Goal: Transaction & Acquisition: Purchase product/service

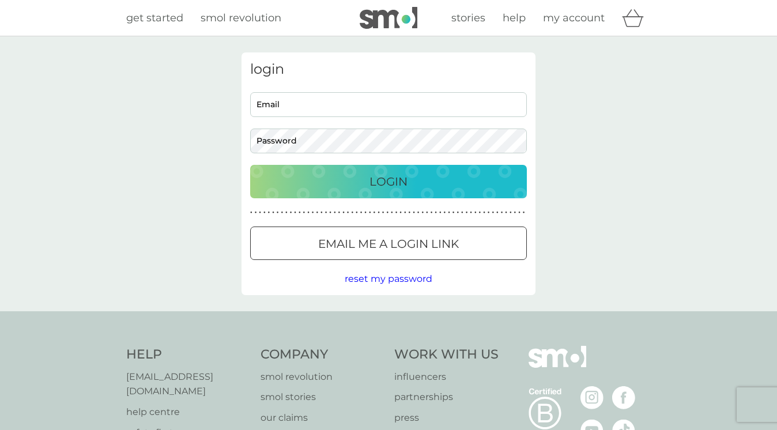
click at [360, 244] on p "Email me a login link" at bounding box center [388, 244] width 141 height 18
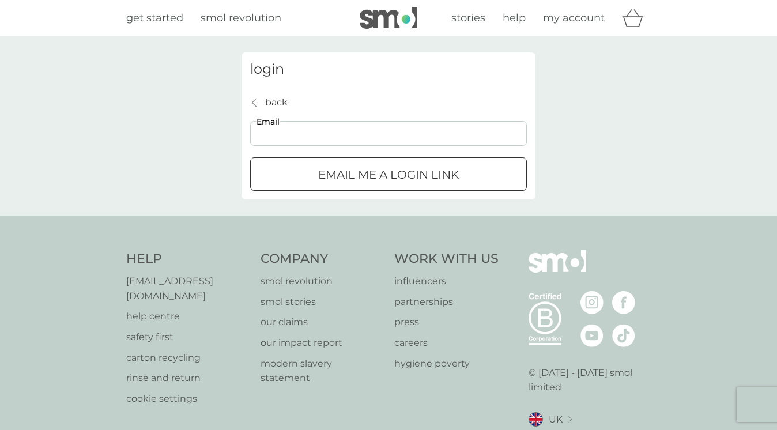
click at [324, 138] on input "Email" at bounding box center [388, 133] width 277 height 25
type input "chloeanitahay@gmail.com"
click at [327, 168] on p "Email me a login link" at bounding box center [388, 174] width 141 height 18
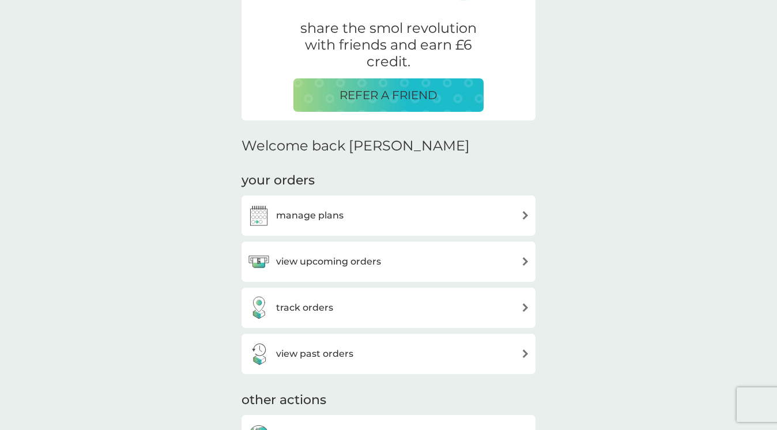
scroll to position [221, 0]
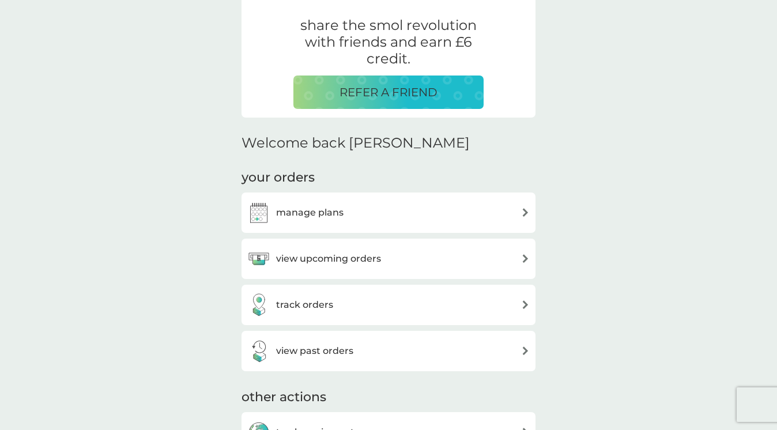
click at [427, 266] on div "view upcoming orders" at bounding box center [388, 258] width 282 height 23
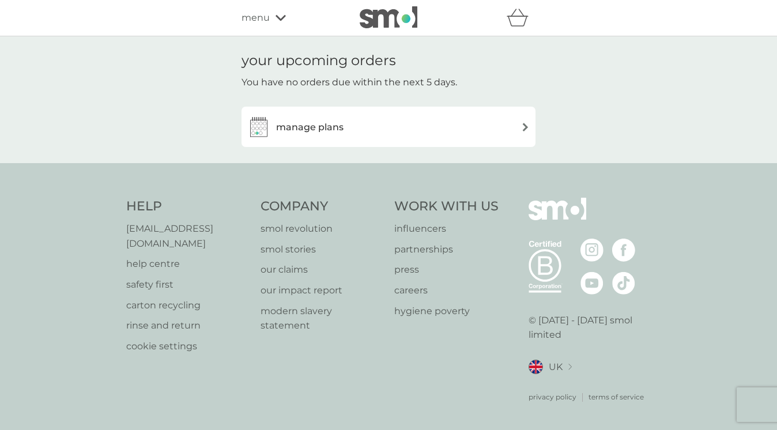
click at [373, 121] on div "manage plans" at bounding box center [388, 126] width 282 height 23
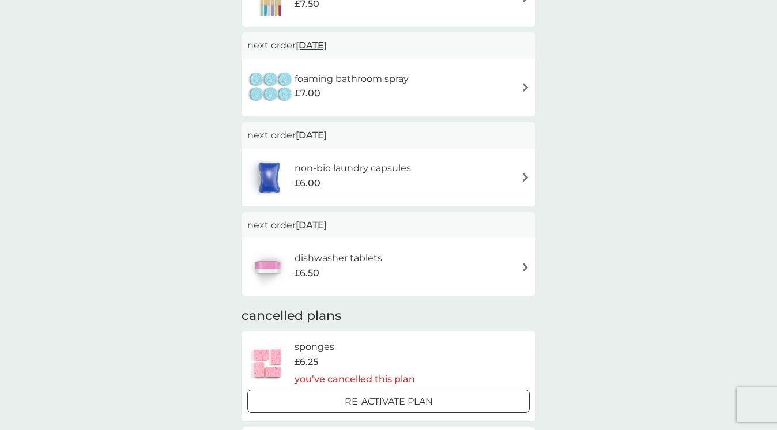
scroll to position [348, 0]
click at [490, 172] on div "non-bio laundry capsules £6.00" at bounding box center [388, 176] width 282 height 40
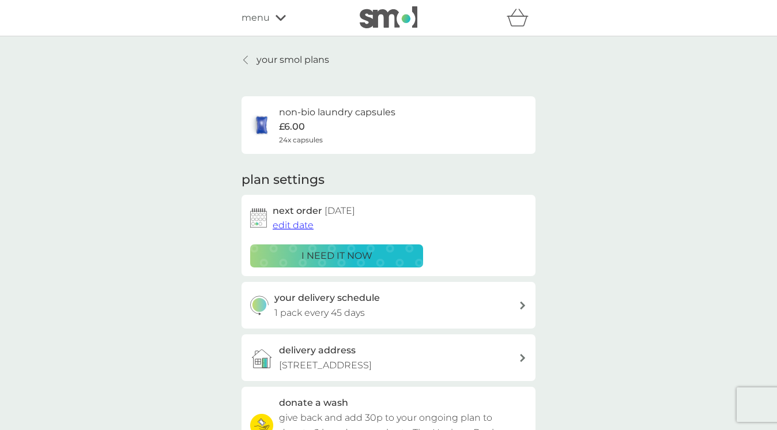
click at [388, 256] on div "i need it now" at bounding box center [337, 255] width 158 height 15
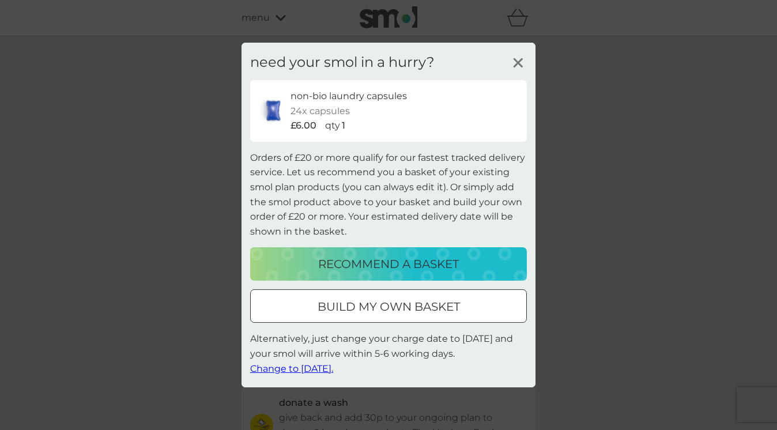
click at [387, 304] on div at bounding box center [388, 305] width 3 height 3
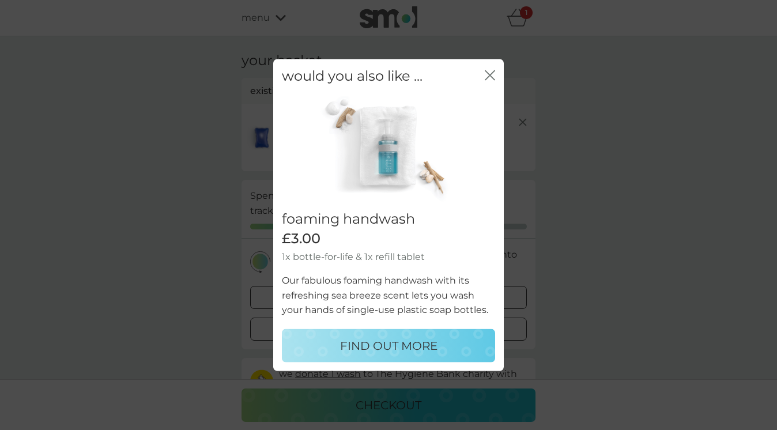
click at [492, 74] on icon "close" at bounding box center [490, 75] width 10 height 10
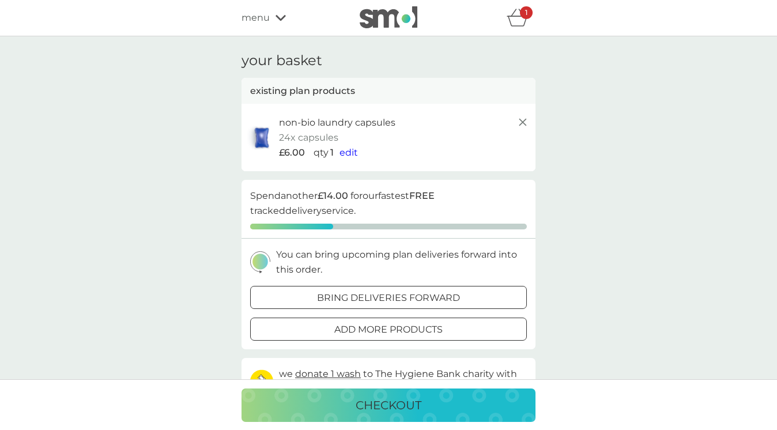
click at [345, 153] on span "edit" at bounding box center [348, 152] width 18 height 11
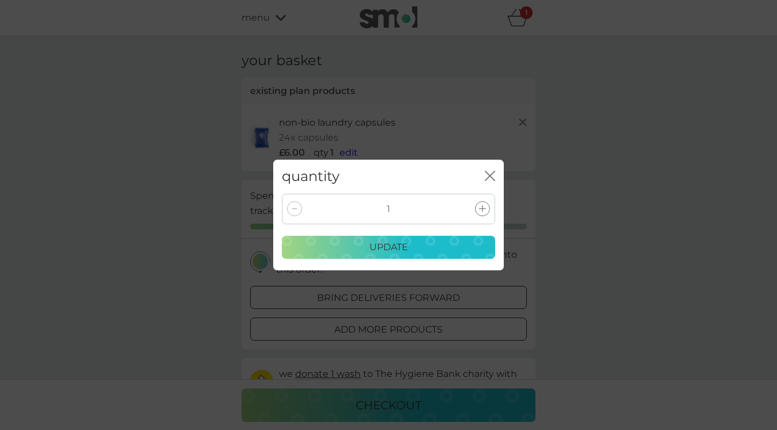
click at [476, 211] on div at bounding box center [482, 208] width 15 height 15
click at [402, 245] on p "update" at bounding box center [388, 247] width 39 height 15
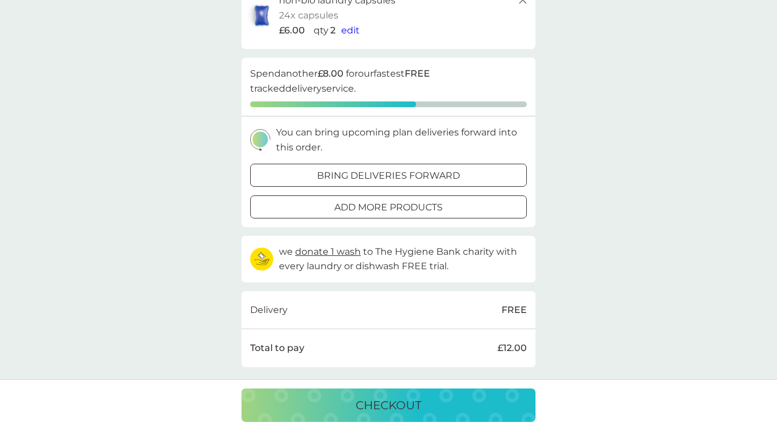
scroll to position [124, 0]
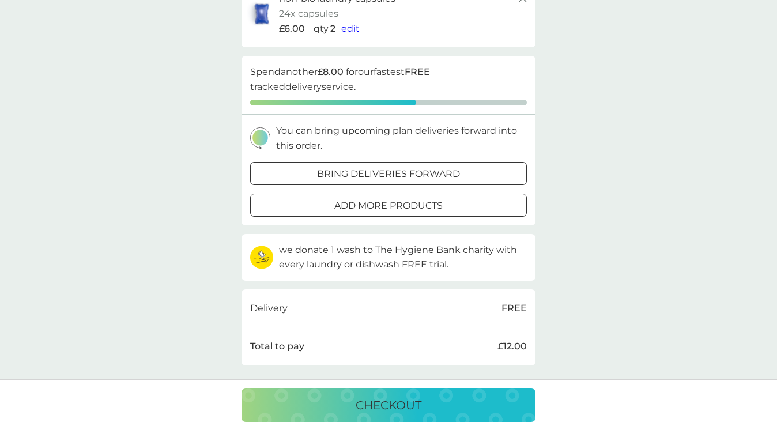
click at [432, 205] on p "add more products" at bounding box center [388, 205] width 108 height 15
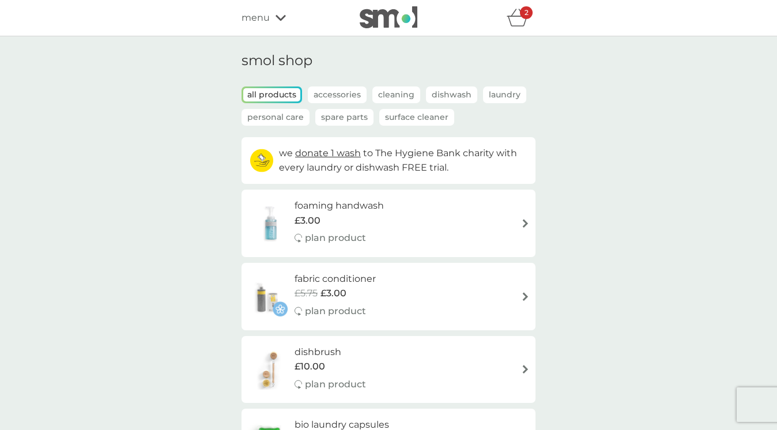
scroll to position [5, 0]
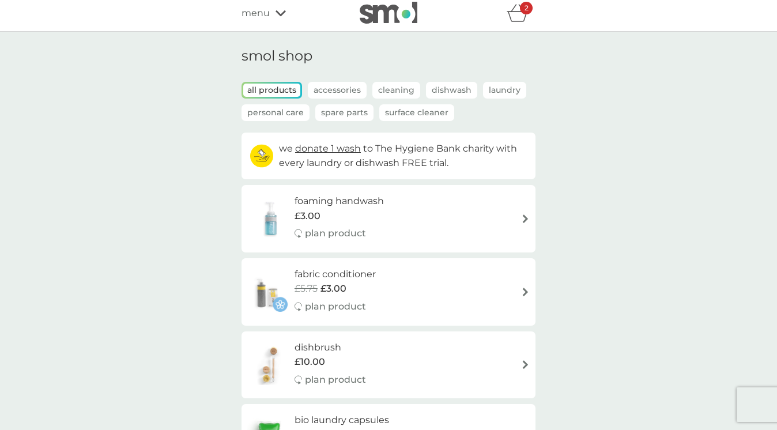
click at [456, 87] on p "Dishwash" at bounding box center [451, 90] width 51 height 17
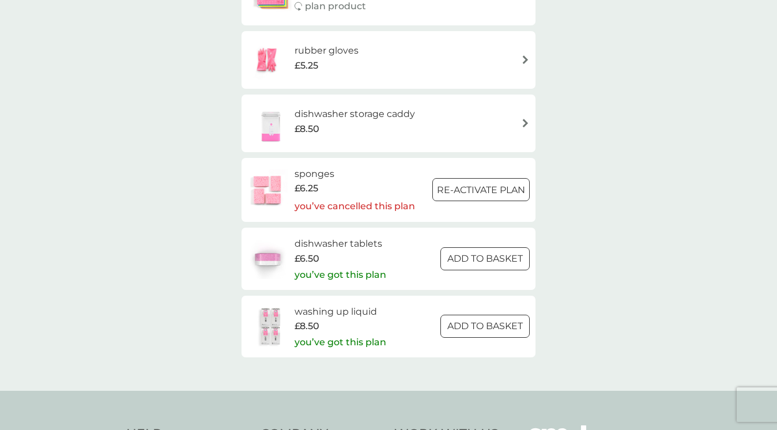
scroll to position [306, 0]
click at [470, 253] on div at bounding box center [485, 257] width 41 height 12
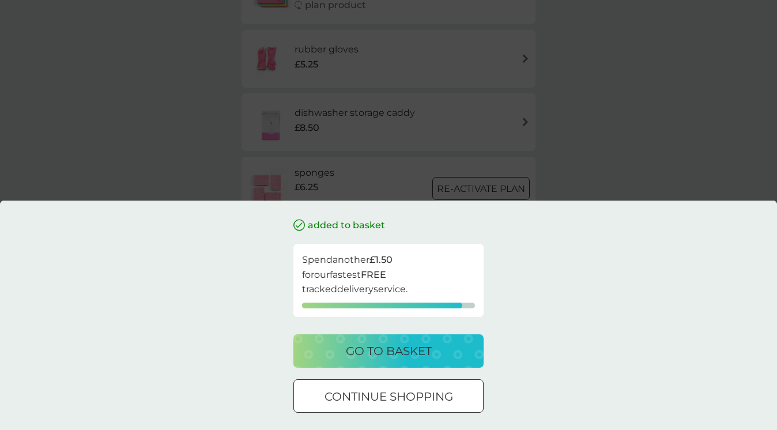
click at [400, 341] on button "go to basket" at bounding box center [388, 350] width 190 height 33
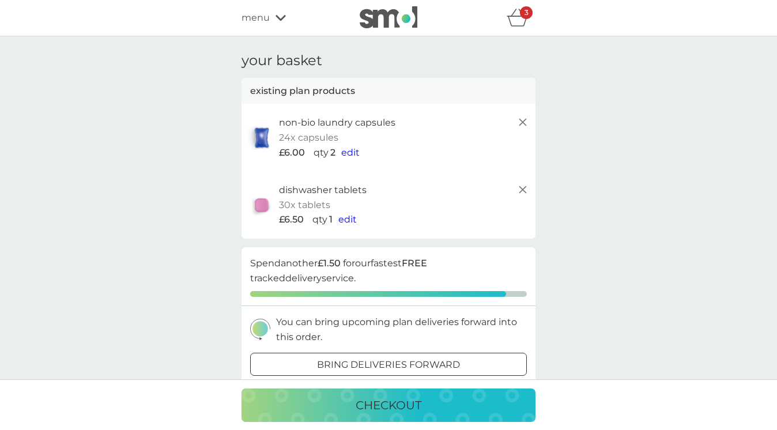
click at [349, 223] on span "edit" at bounding box center [347, 219] width 18 height 11
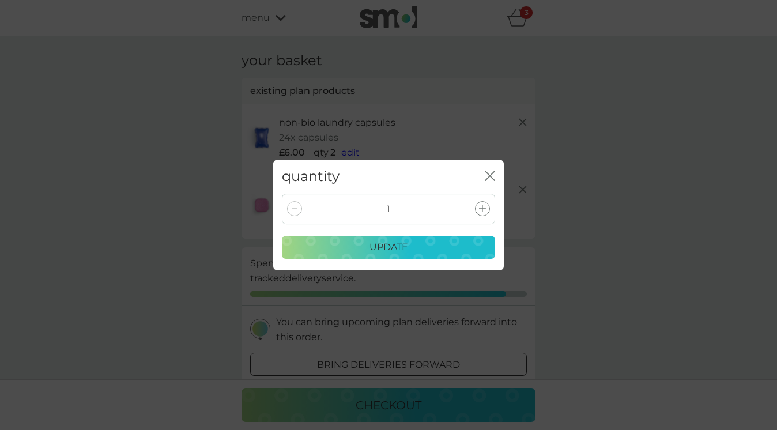
click at [484, 210] on icon at bounding box center [482, 208] width 7 height 7
click at [425, 245] on div "update" at bounding box center [388, 247] width 198 height 15
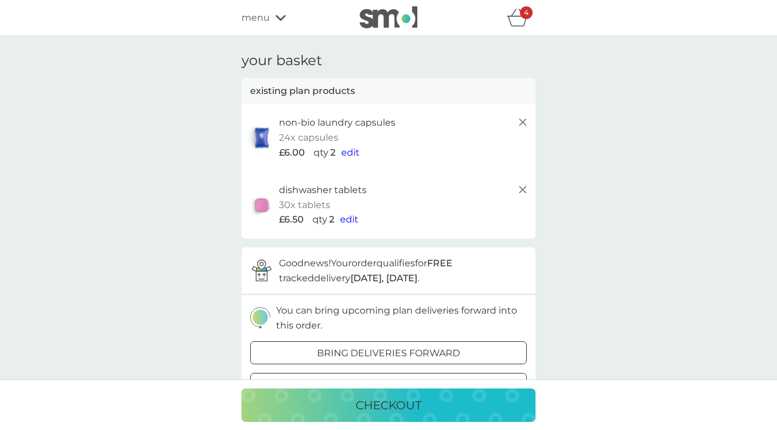
click at [607, 207] on div "your basket existing plan products non-bio laundry capsules 24x capsules £6.00 …" at bounding box center [388, 408] width 777 height 744
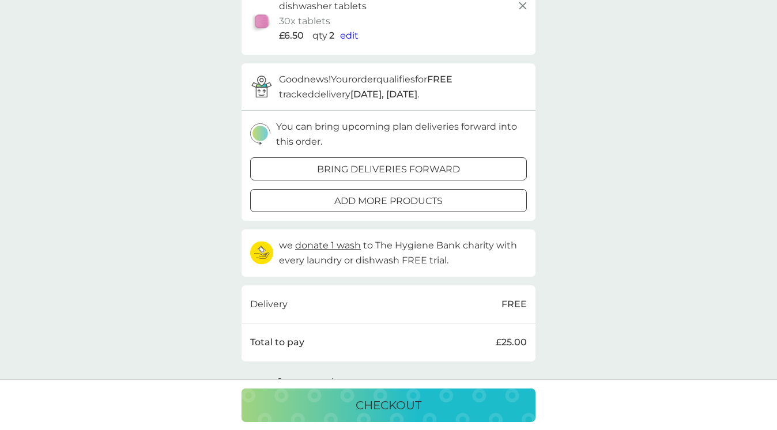
scroll to position [194, 0]
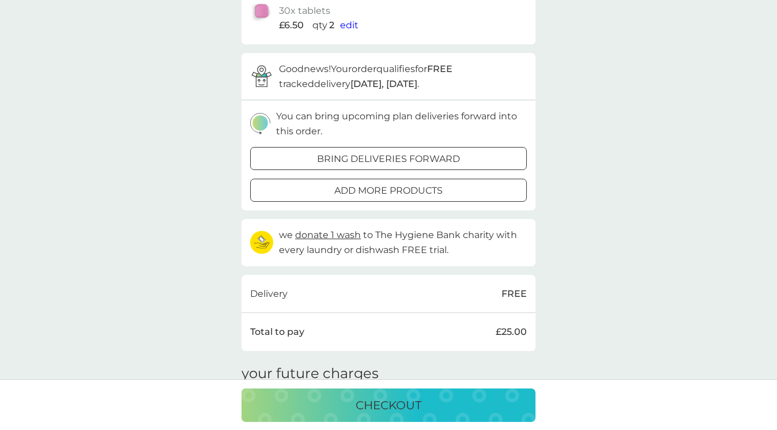
click at [359, 403] on p "checkout" at bounding box center [389, 405] width 66 height 18
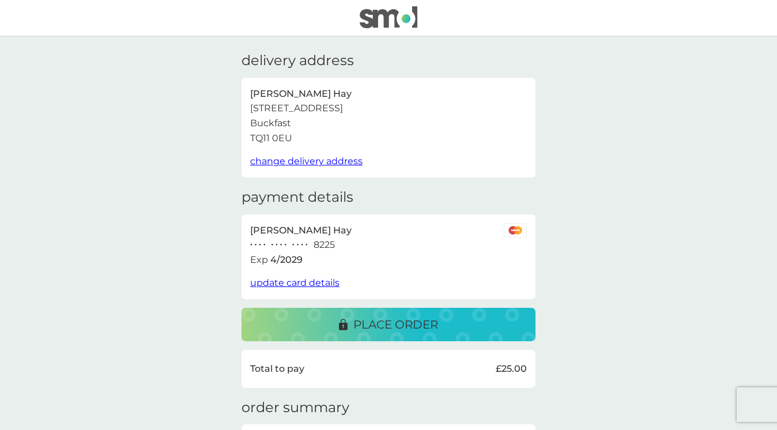
click at [383, 328] on p "place order" at bounding box center [395, 324] width 85 height 18
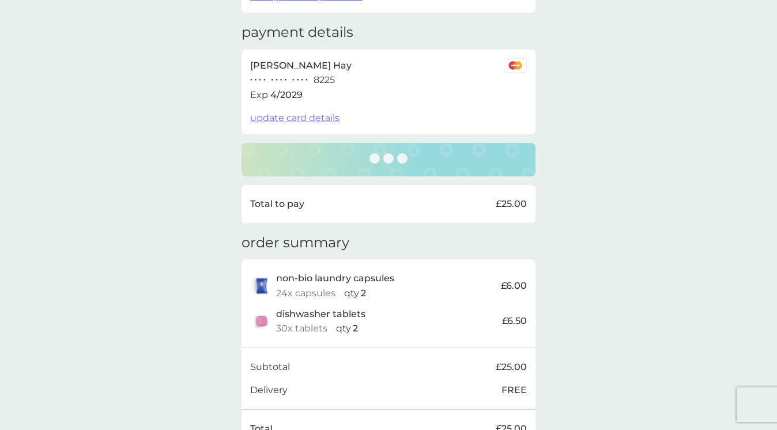
scroll to position [276, 0]
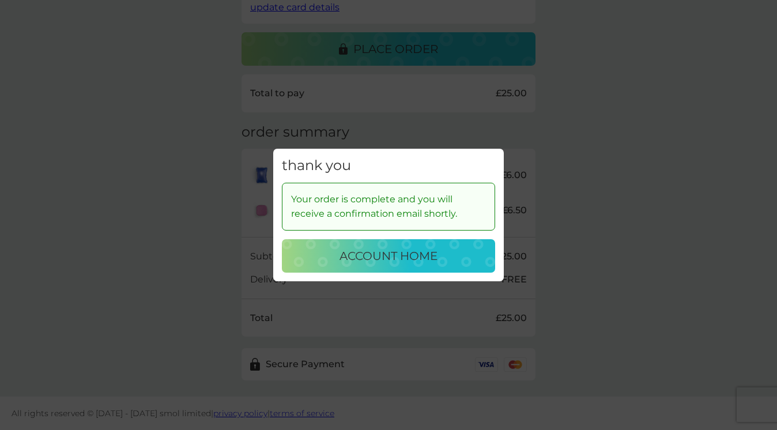
click at [448, 256] on div "account home" at bounding box center [388, 256] width 190 height 18
